Goal: Task Accomplishment & Management: Use online tool/utility

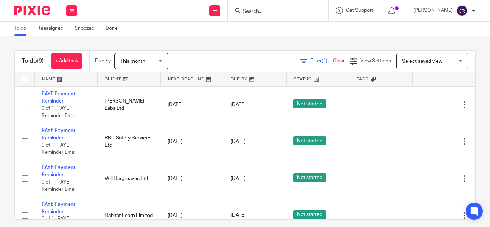
click at [271, 9] on input "Search" at bounding box center [274, 12] width 65 height 6
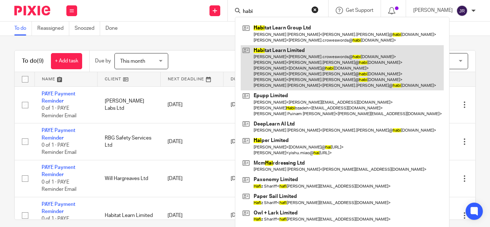
type input "habi"
click at [302, 52] on link at bounding box center [342, 68] width 203 height 46
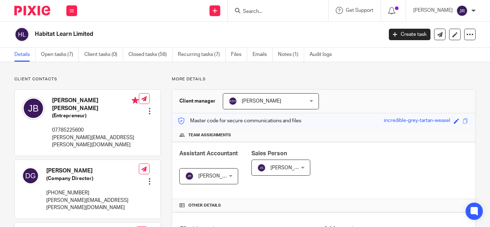
click at [64, 56] on link "Open tasks (7)" at bounding box center [60, 55] width 38 height 14
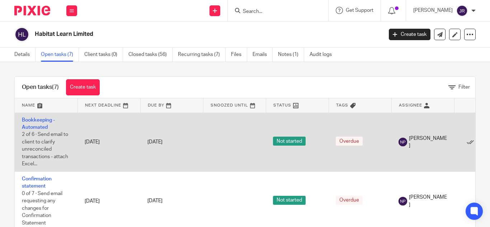
scroll to position [0, 58]
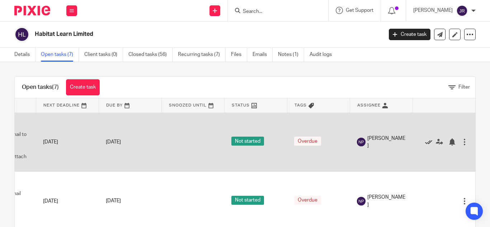
click at [425, 141] on icon at bounding box center [428, 141] width 7 height 7
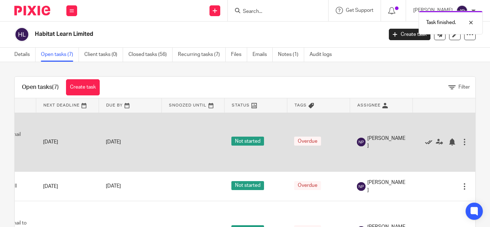
click at [425, 141] on icon at bounding box center [428, 141] width 7 height 7
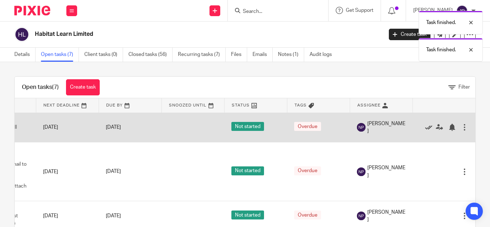
click at [425, 125] on icon at bounding box center [428, 127] width 7 height 7
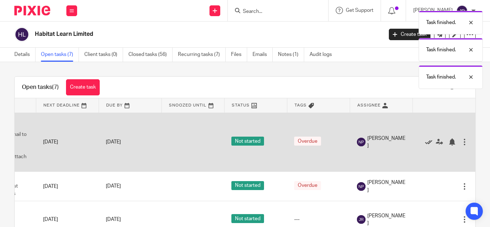
click at [425, 143] on icon at bounding box center [428, 141] width 7 height 7
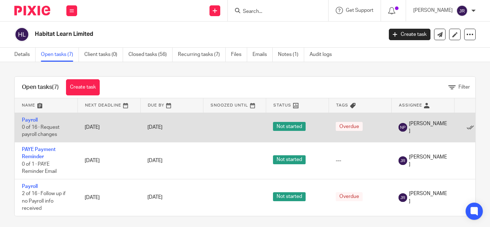
scroll to position [0, 52]
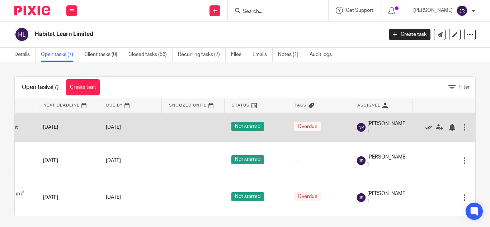
click at [425, 126] on icon at bounding box center [428, 127] width 7 height 7
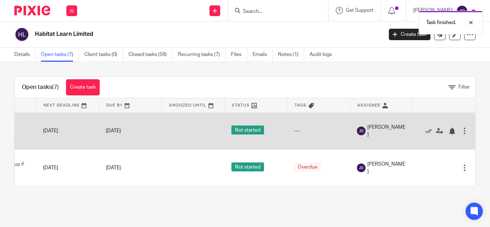
scroll to position [0, 0]
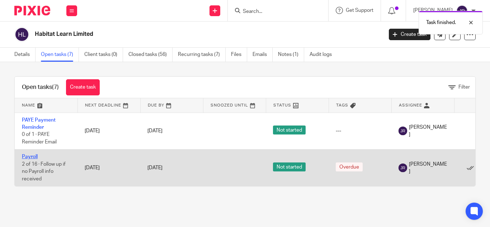
click at [28, 157] on link "Payroll" at bounding box center [30, 156] width 16 height 5
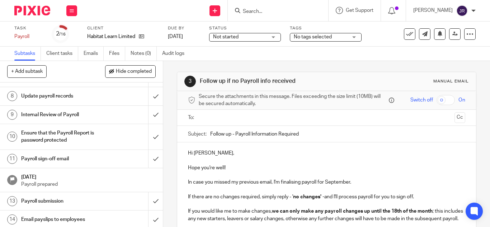
scroll to position [198, 0]
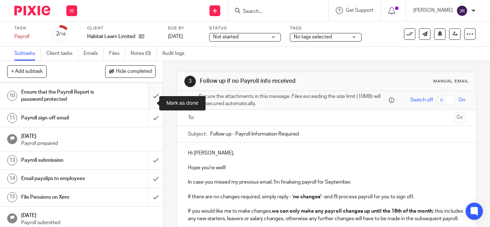
click at [152, 104] on input "submit" at bounding box center [81, 95] width 163 height 25
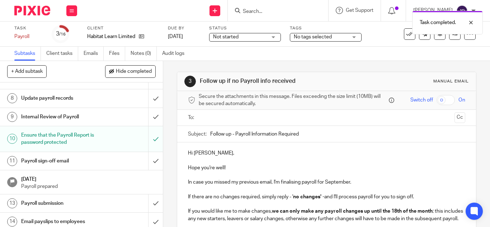
scroll to position [209, 0]
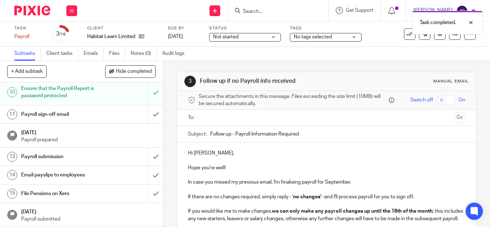
click at [79, 114] on h1 "Payroll sign-off email" at bounding box center [61, 114] width 80 height 11
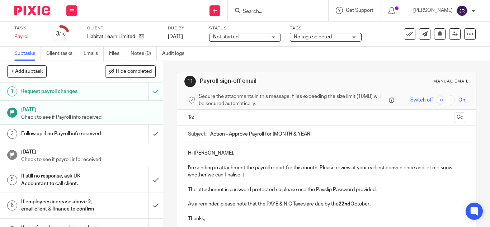
drag, startPoint x: 271, startPoint y: 132, endPoint x: 324, endPoint y: 131, distance: 53.1
click at [324, 131] on input "Action - Approve Payroll for {MONTH & YEAR}" at bounding box center [337, 134] width 255 height 16
type input "Action - Approve Payroll for September 2025"
click at [272, 146] on div "Hi Jeremy, I'm sending in attachment the payroll report for this month. Please …" at bounding box center [326, 184] width 299 height 85
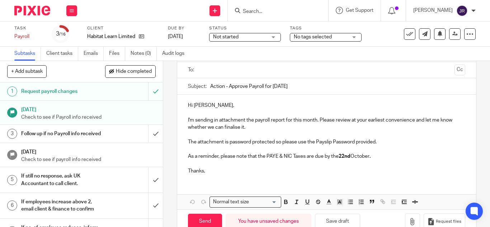
scroll to position [65, 0]
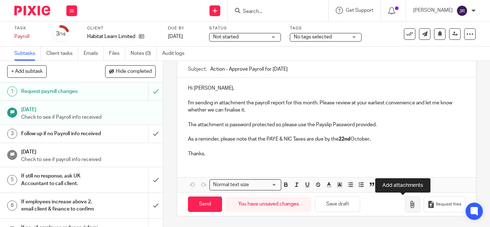
click at [409, 205] on icon "button" at bounding box center [412, 204] width 7 height 7
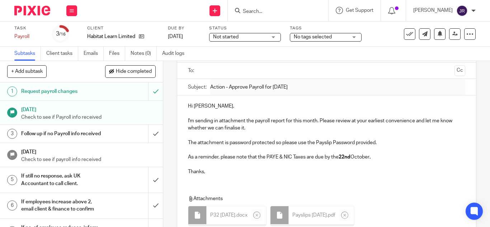
scroll to position [11, 0]
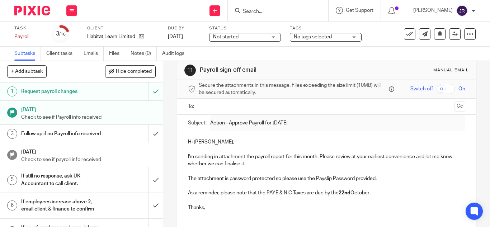
click at [254, 105] on input "text" at bounding box center [326, 107] width 250 height 8
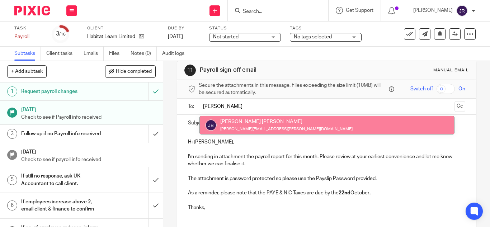
type input "jere"
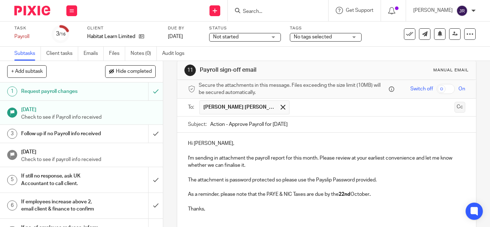
click at [454, 107] on button "Cc" at bounding box center [459, 107] width 11 height 11
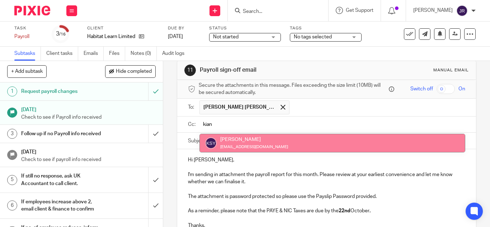
type input "kian"
click at [348, 154] on div "Hi Jeremy, I'm sending in attachment the payroll report for this month. Please …" at bounding box center [326, 191] width 299 height 85
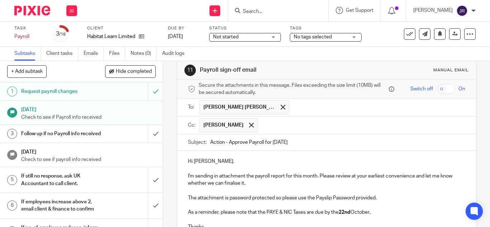
click at [343, 125] on input "text" at bounding box center [362, 125] width 201 height 14
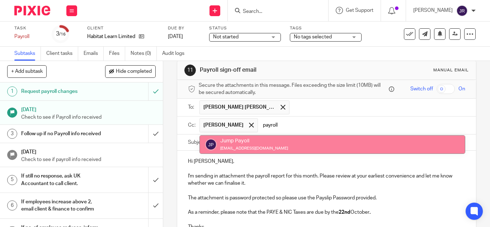
type input "payroll"
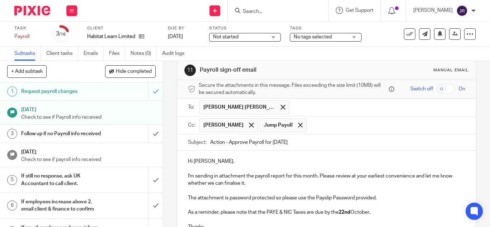
click at [300, 161] on p "Hi [PERSON_NAME]," at bounding box center [326, 161] width 277 height 7
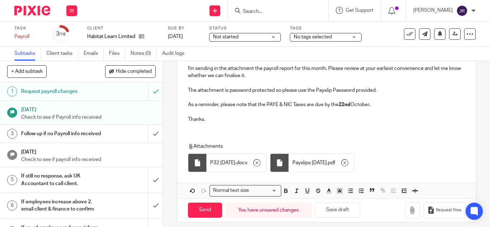
scroll to position [125, 0]
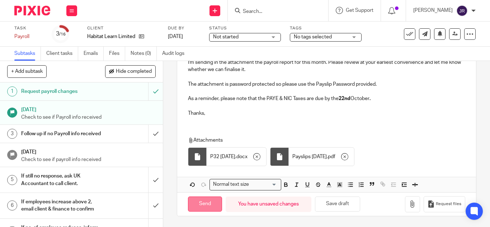
click at [209, 201] on input "Send" at bounding box center [205, 204] width 34 height 15
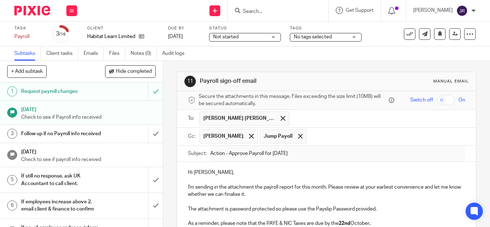
scroll to position [0, 0]
type input "Sent"
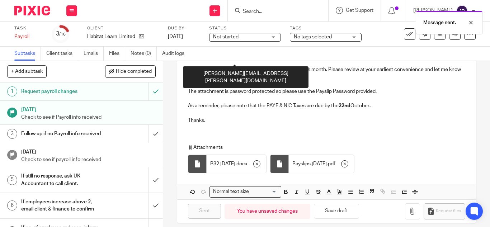
scroll to position [118, 0]
click at [267, 124] on div "Hi Jeremy, I'm sending in the attachment the payroll report for this month. Ple…" at bounding box center [326, 86] width 299 height 85
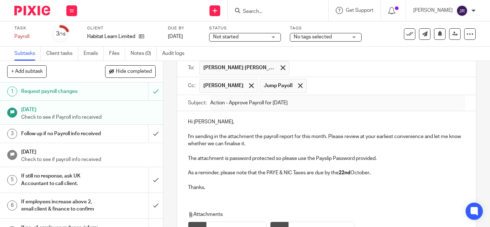
scroll to position [0, 0]
